Goal: Information Seeking & Learning: Learn about a topic

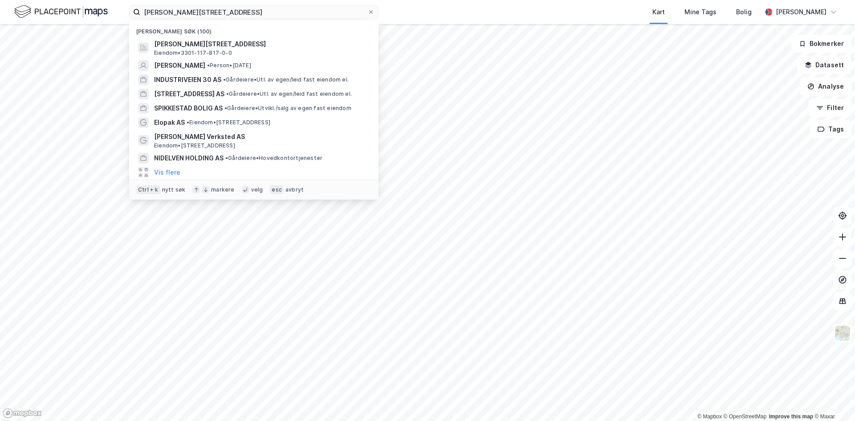
click at [272, 8] on input "[PERSON_NAME][STREET_ADDRESS]" at bounding box center [253, 11] width 227 height 13
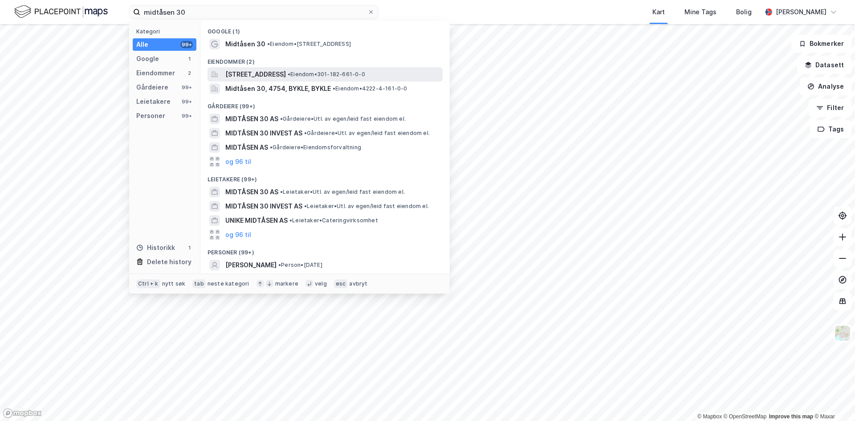
type input "midtåsen 30"
click at [272, 80] on div "[STREET_ADDRESS] • Eiendom • 301-182-661-0-0" at bounding box center [324, 74] width 235 height 14
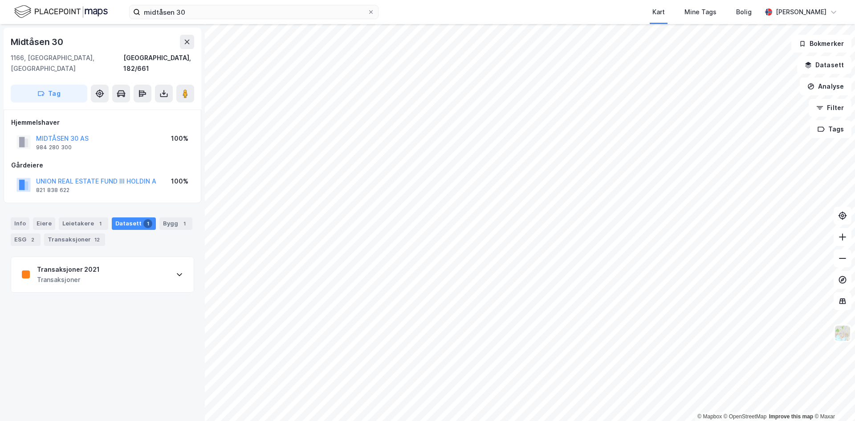
click at [91, 264] on div "Transaksjoner 2021" at bounding box center [68, 269] width 63 height 11
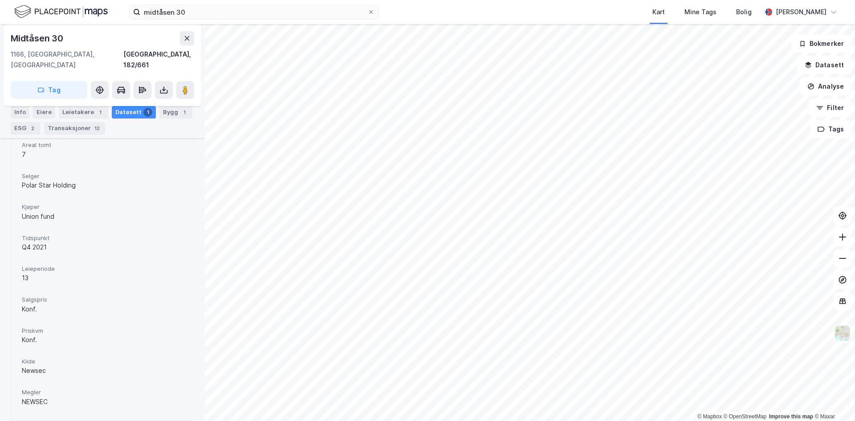
scroll to position [213, 0]
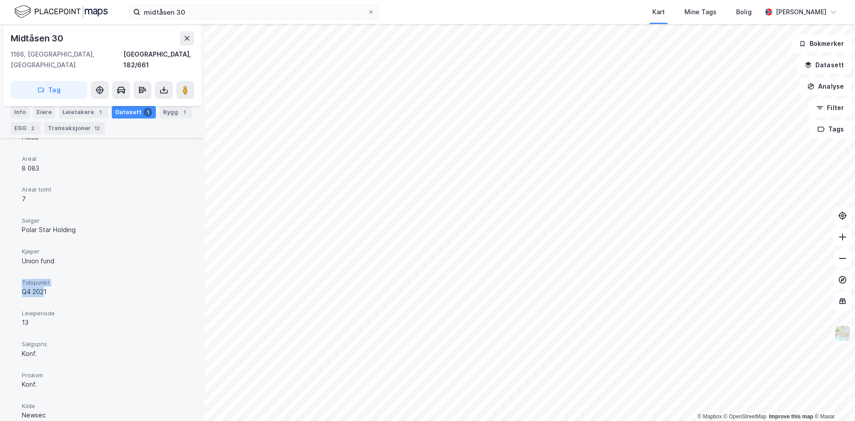
drag, startPoint x: 19, startPoint y: 269, endPoint x: 43, endPoint y: 280, distance: 26.3
click at [43, 280] on div "Eiendom Prosjekt Ophelia Midtåsenhjemmet Type Helse Areal 8 083 Areal tomt 7 Se…" at bounding box center [102, 271] width 183 height 385
click at [43, 286] on div "Q4 2021" at bounding box center [102, 291] width 161 height 11
drag, startPoint x: 32, startPoint y: 264, endPoint x: 28, endPoint y: 260, distance: 6.3
click at [28, 261] on div "Eiendom Prosjekt Ophelia Midtåsenhjemmet Type Helse Areal 8 083 Areal tomt 7 Se…" at bounding box center [102, 271] width 161 height 363
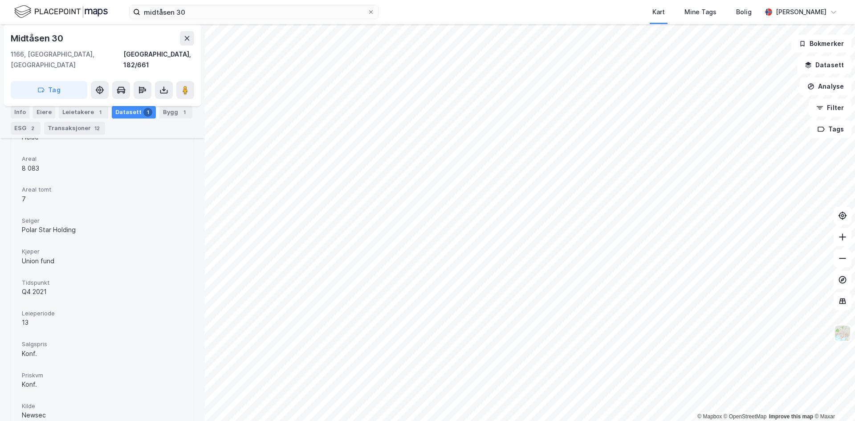
click at [28, 260] on div "Eiendom Prosjekt Ophelia Midtåsenhjemmet Type Helse Areal 8 083 Areal tomt 7 Se…" at bounding box center [102, 271] width 161 height 363
